Goal: Find specific page/section: Find specific page/section

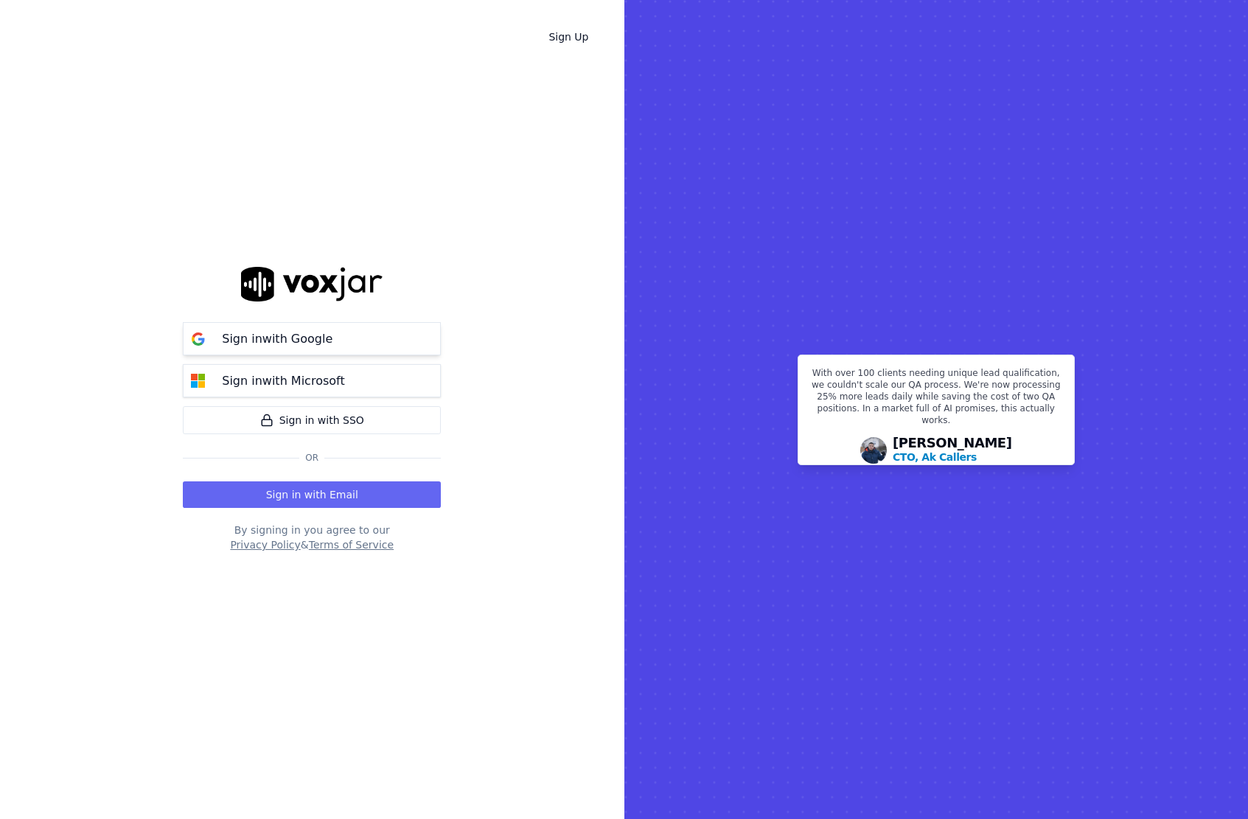
click at [317, 342] on p "Sign in with Google" at bounding box center [277, 339] width 111 height 18
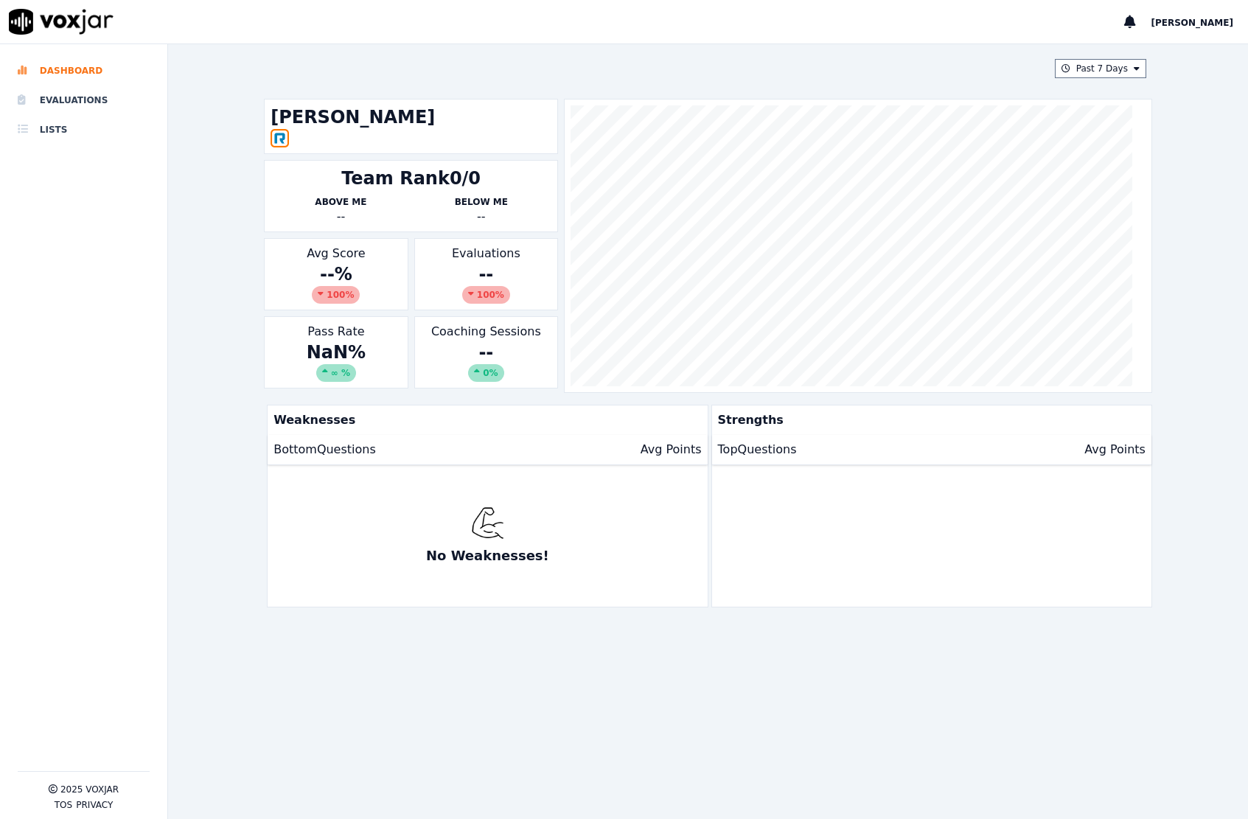
click at [1193, 24] on span "allyssa buban" at bounding box center [1191, 23] width 83 height 10
click at [71, 70] on li "Dashboard" at bounding box center [84, 70] width 132 height 29
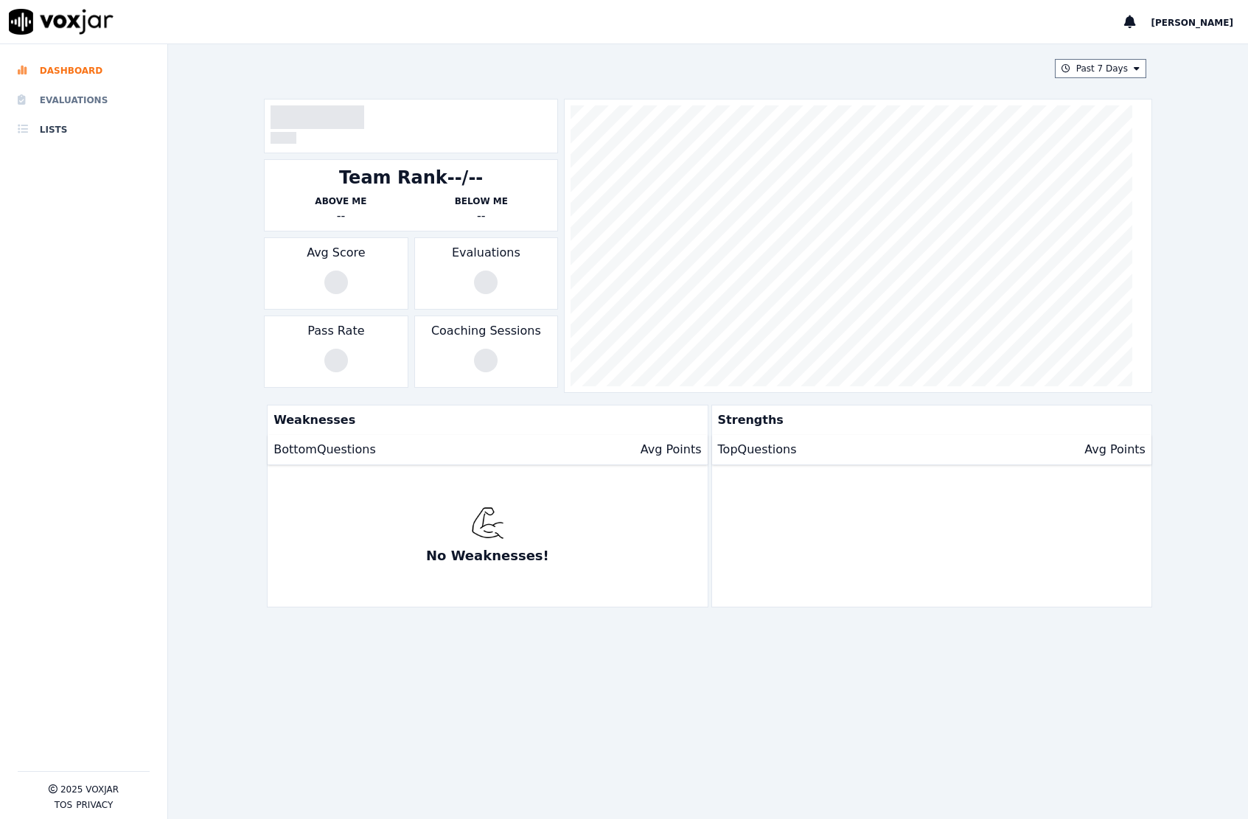
click at [50, 94] on li "Evaluations" at bounding box center [84, 99] width 132 height 29
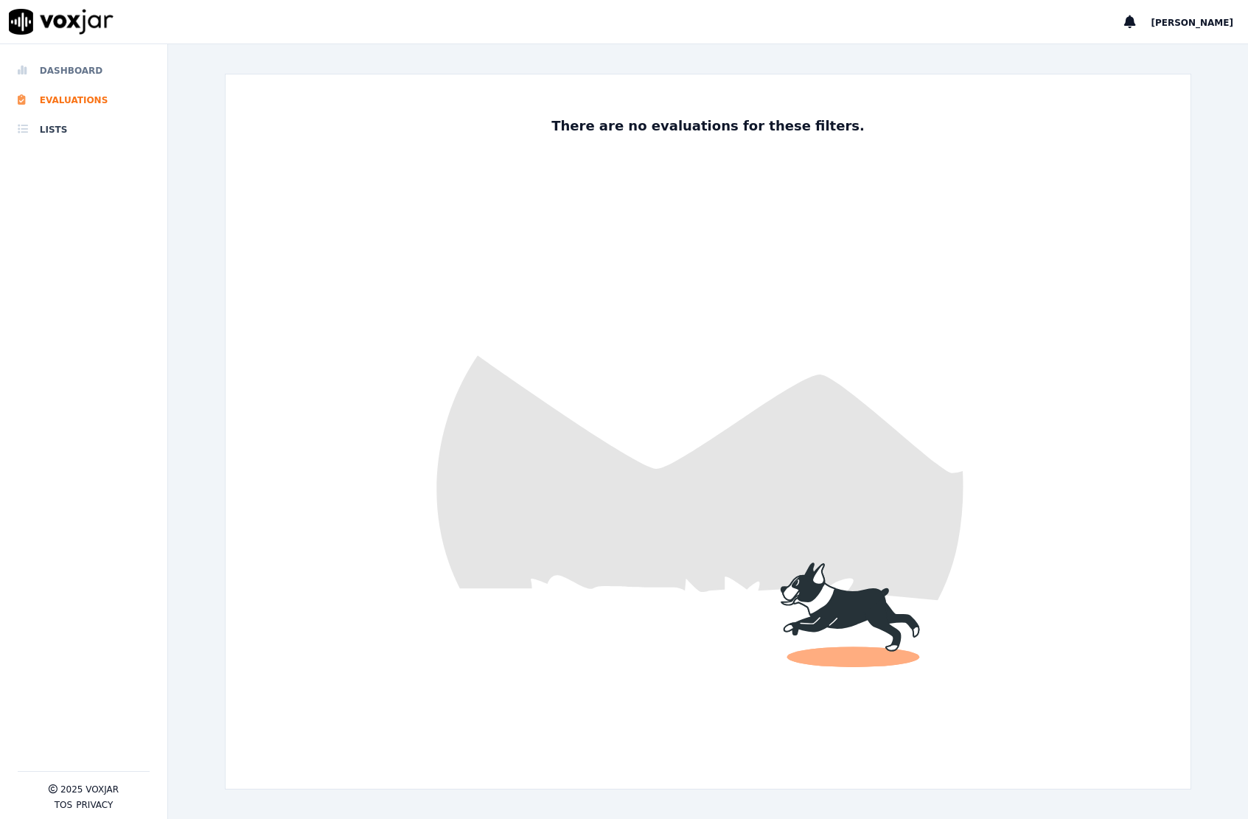
click at [77, 64] on li "Dashboard" at bounding box center [84, 70] width 132 height 29
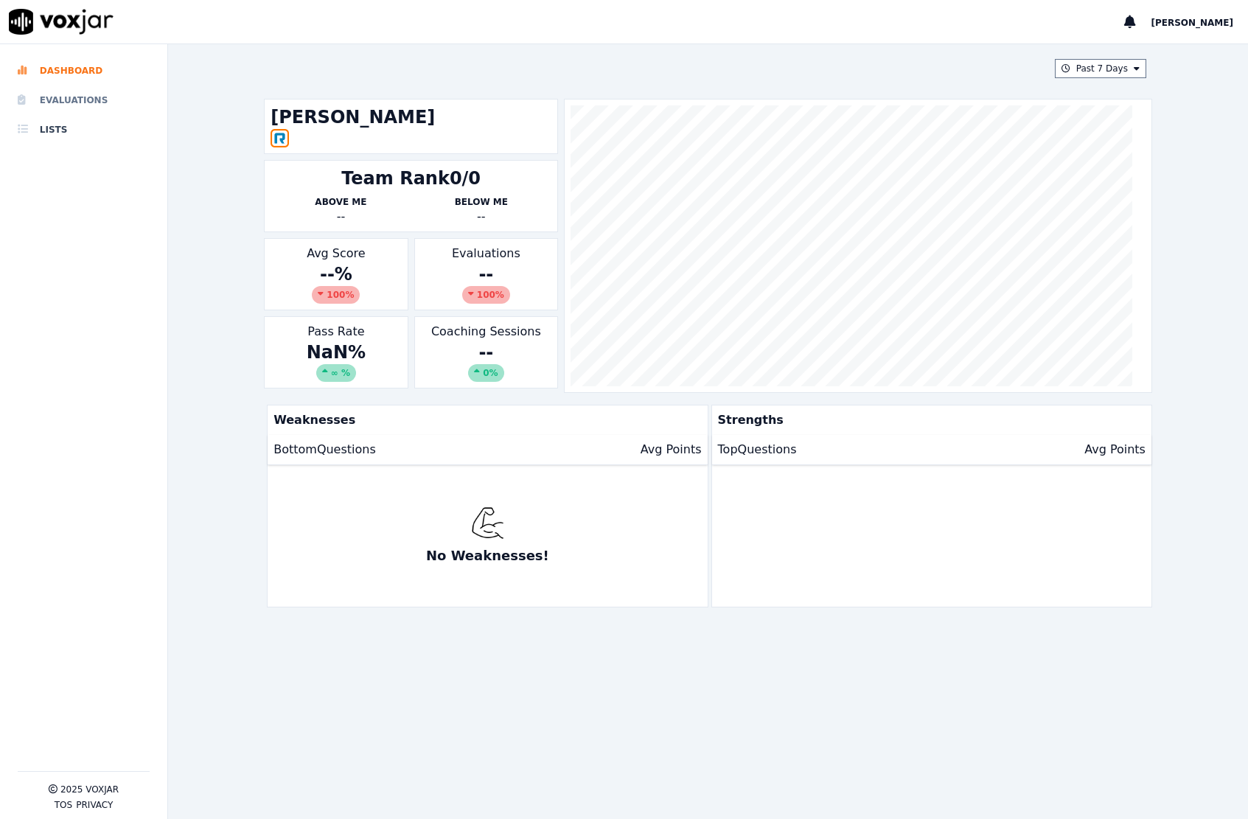
click at [83, 100] on li "Evaluations" at bounding box center [84, 99] width 132 height 29
